Goal: Navigation & Orientation: Find specific page/section

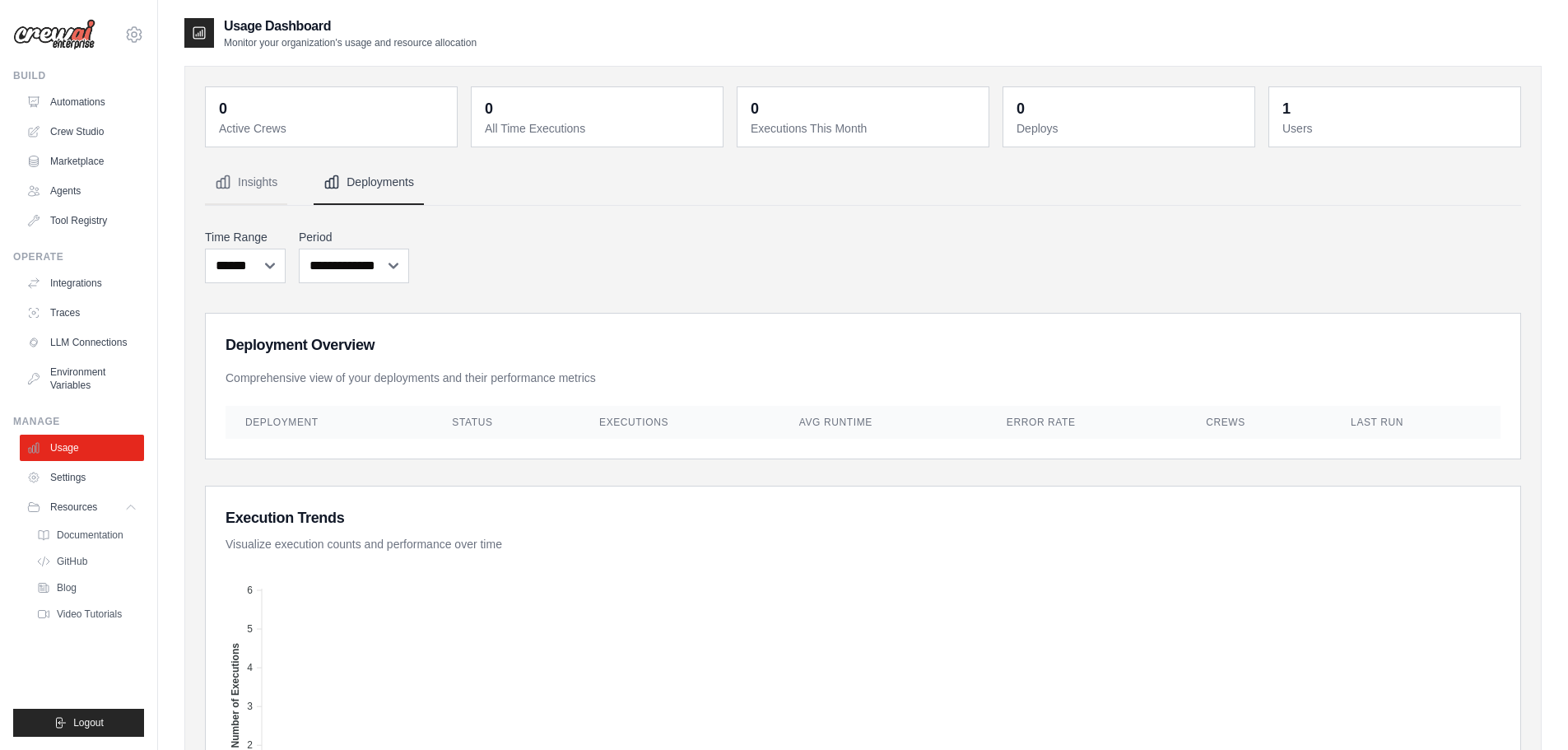
scroll to position [590, 0]
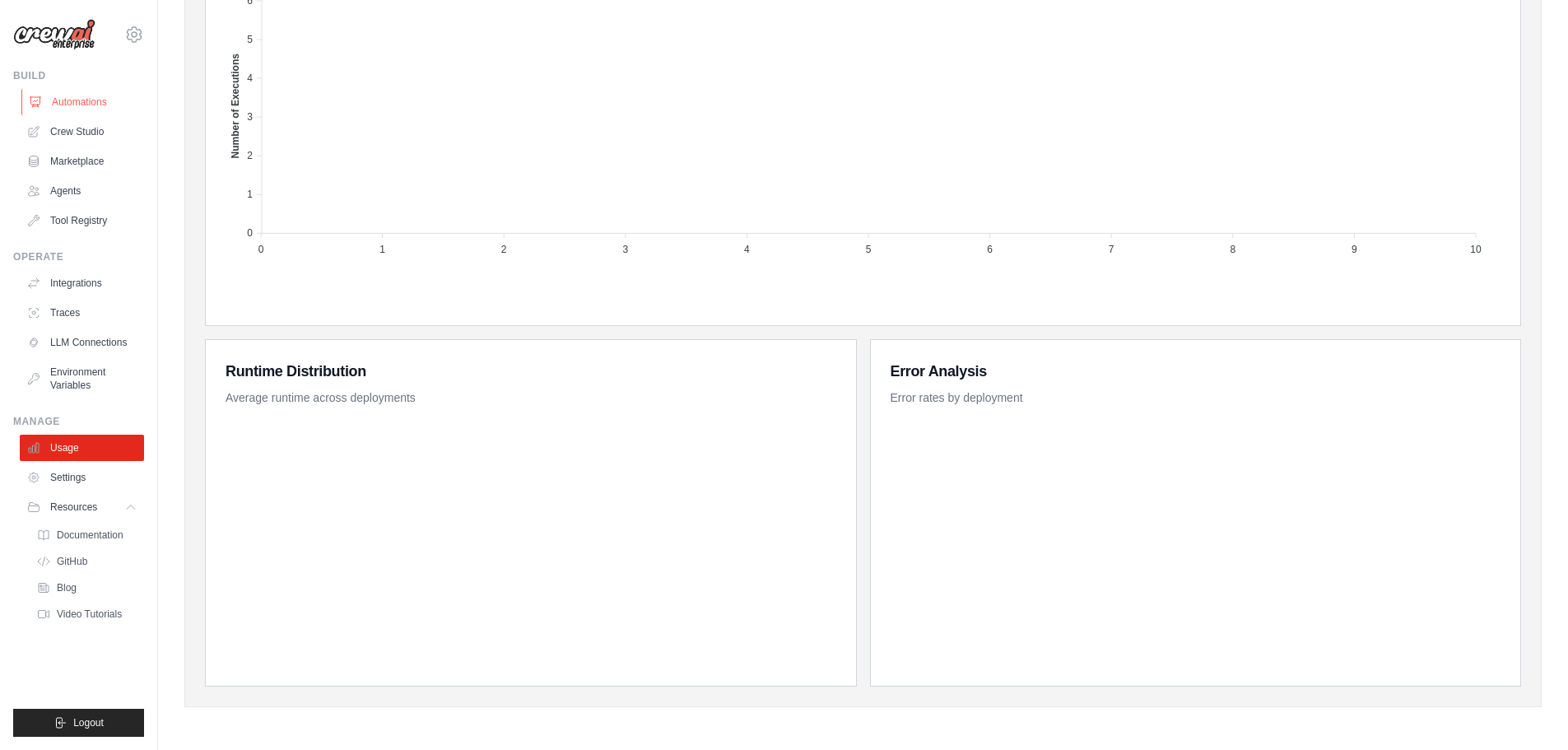
click at [93, 100] on link "Automations" at bounding box center [83, 101] width 124 height 26
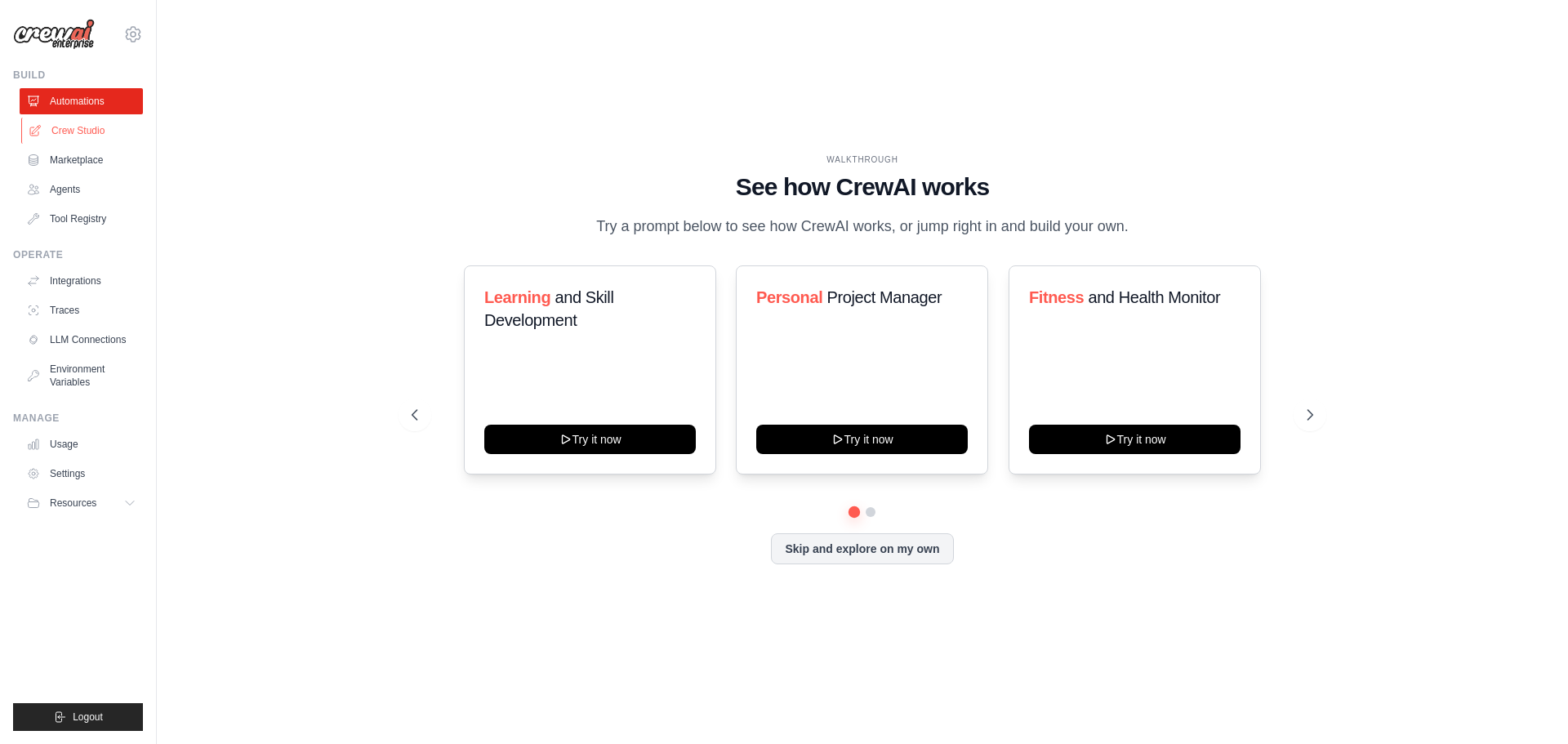
click at [94, 128] on link "Crew Studio" at bounding box center [82, 130] width 123 height 26
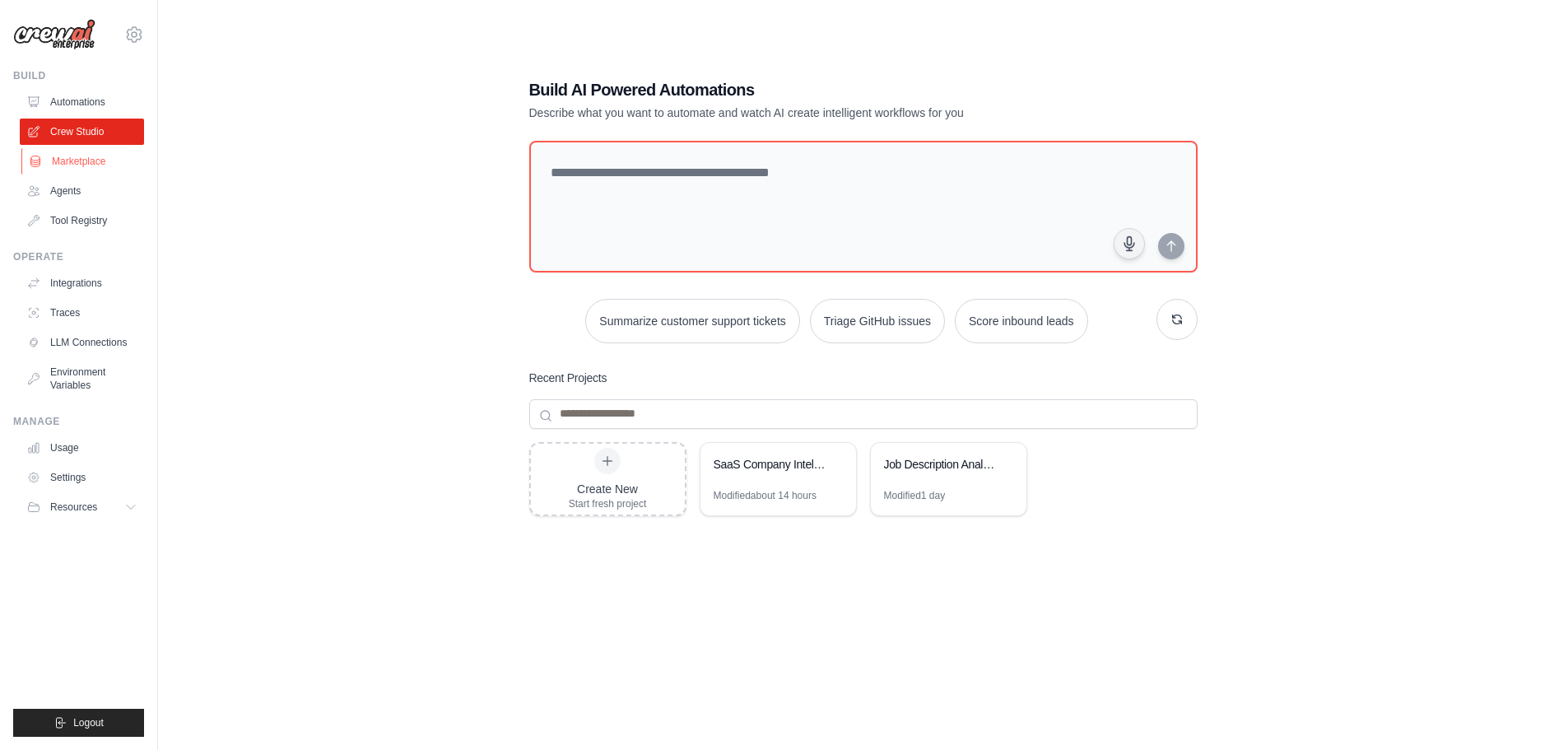
click at [91, 159] on link "Marketplace" at bounding box center [83, 161] width 124 height 26
